Goal: Task Accomplishment & Management: Manage account settings

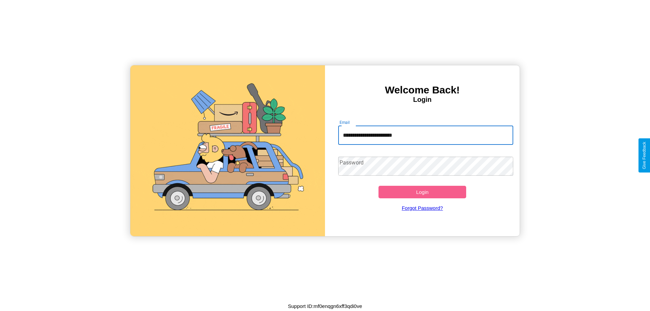
type input "**********"
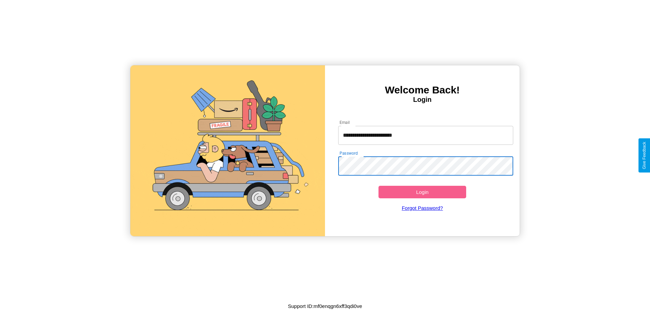
click at [422, 192] on button "Login" at bounding box center [422, 192] width 88 height 13
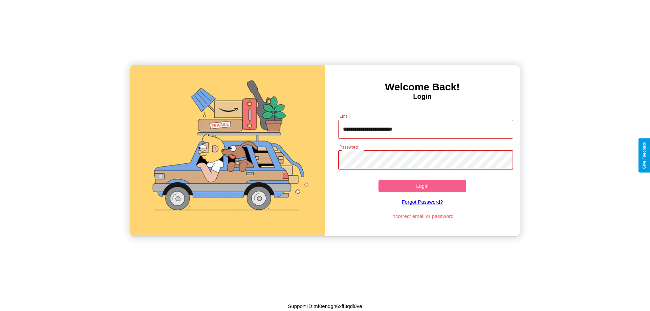
click at [422, 186] on button "Login" at bounding box center [422, 186] width 88 height 13
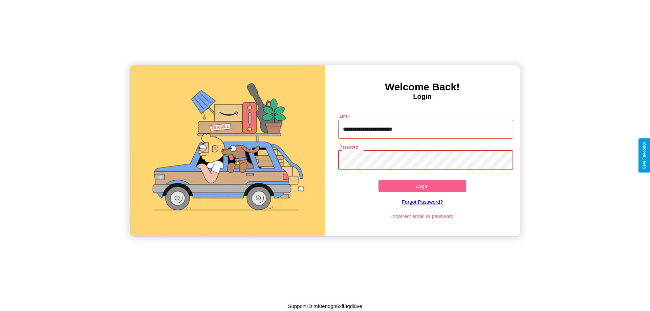
click at [422, 186] on button "Login" at bounding box center [422, 186] width 88 height 13
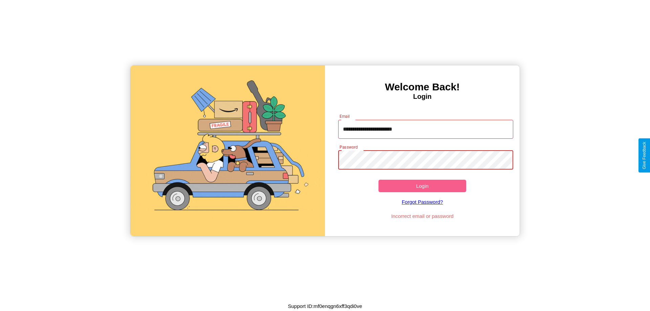
click at [422, 186] on button "Login" at bounding box center [422, 186] width 88 height 13
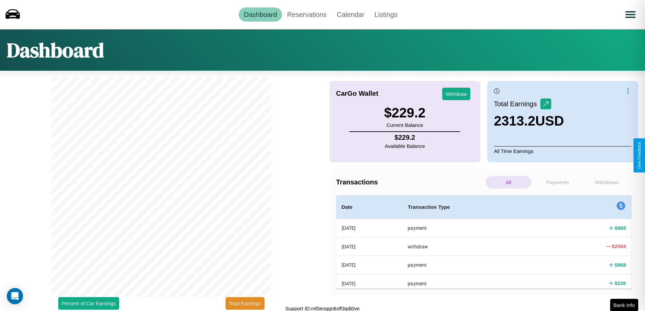
scroll to position [2, 0]
